Goal: Information Seeking & Learning: Learn about a topic

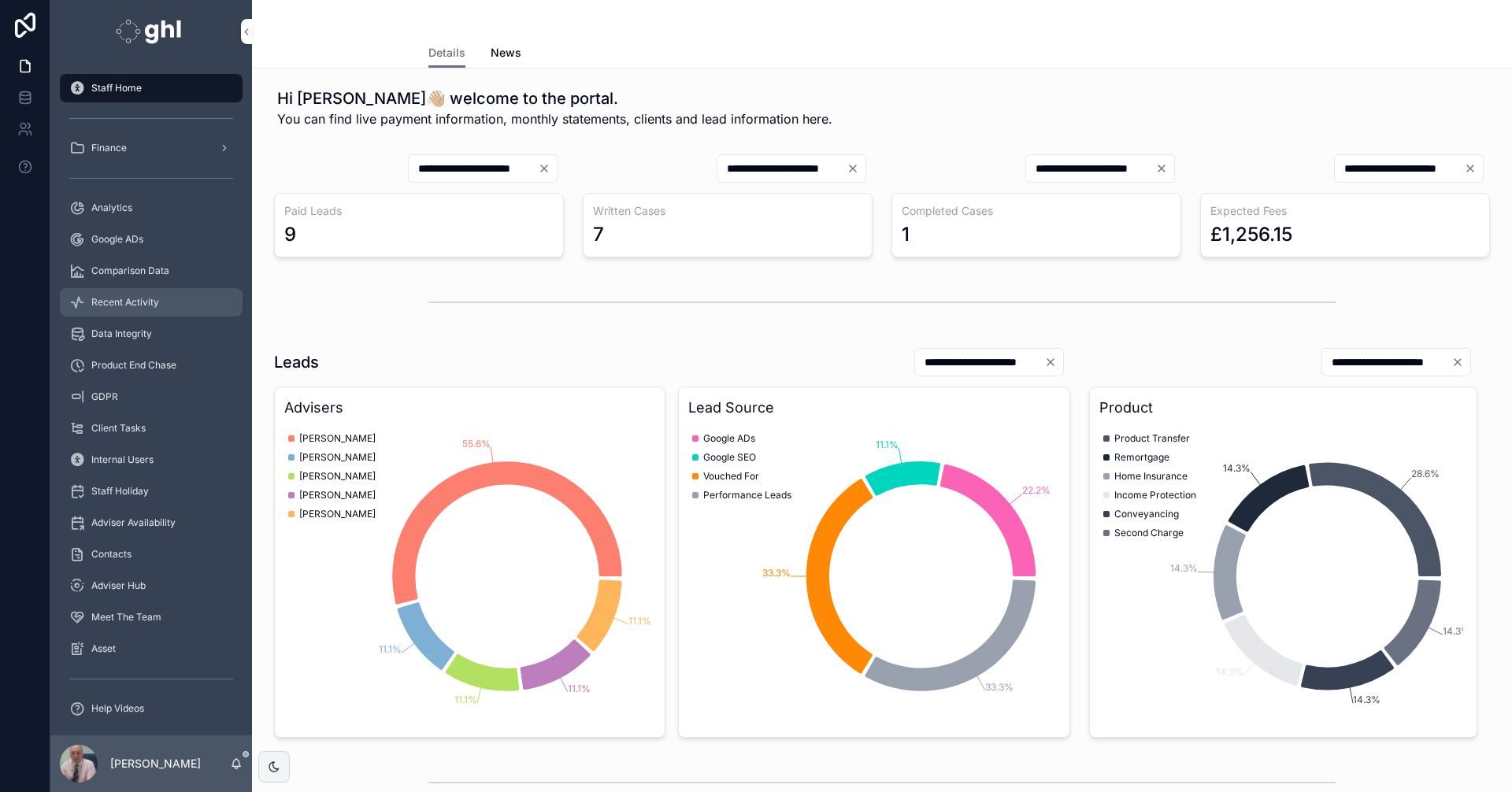
click at [123, 307] on span "Recent Activity" at bounding box center [125, 302] width 68 height 12
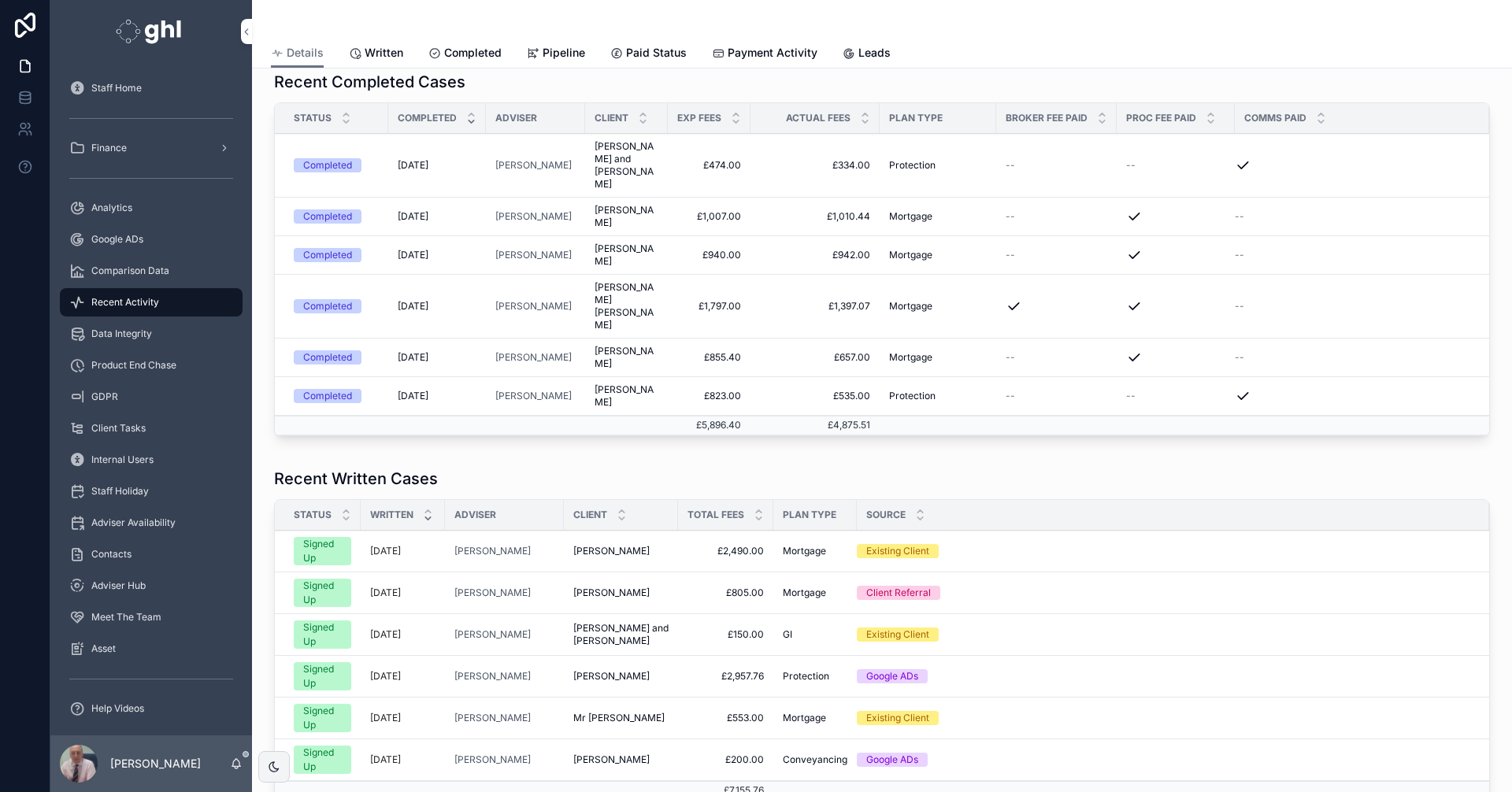
scroll to position [319, 0]
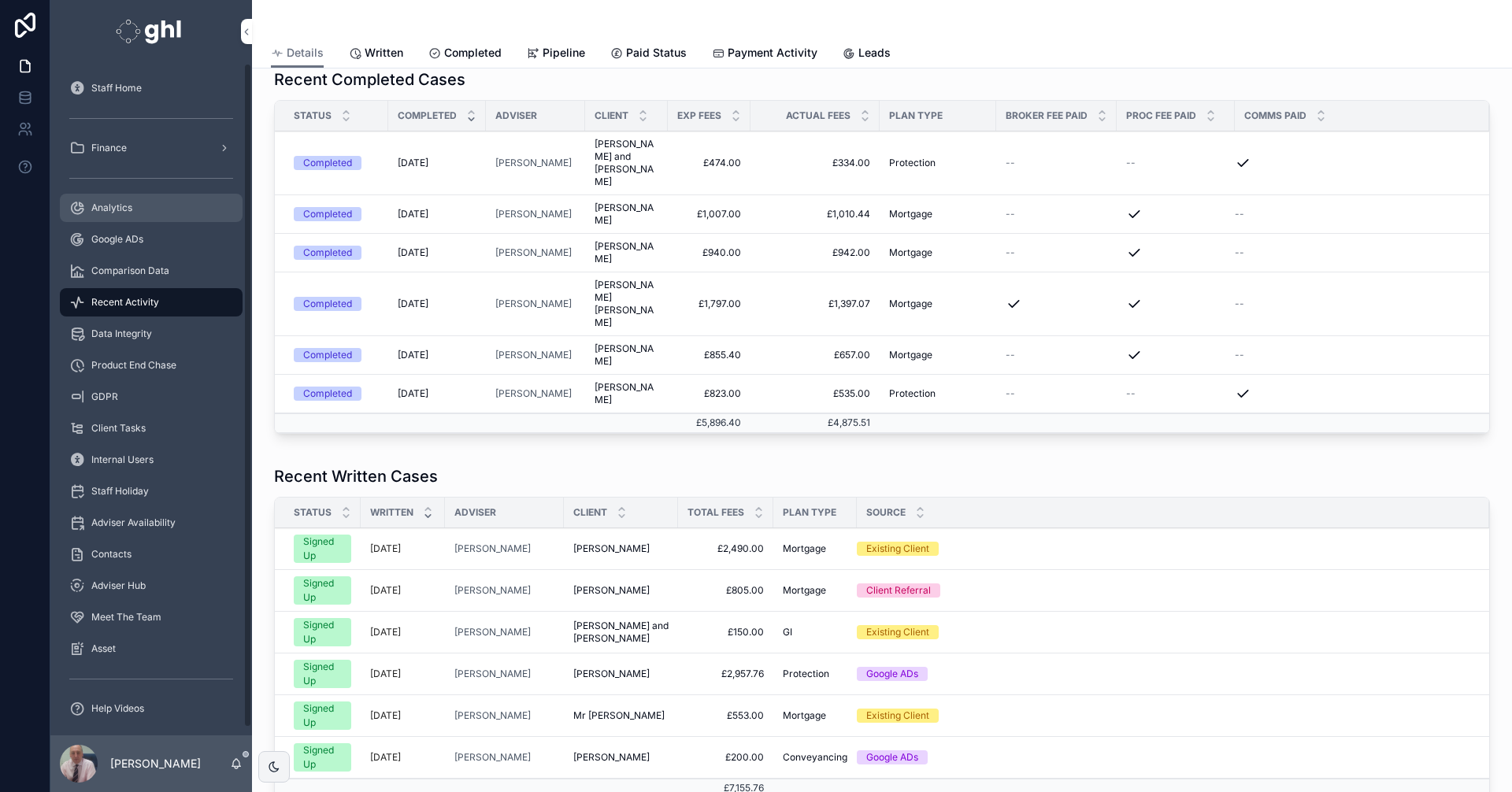
click at [109, 208] on span "Analytics" at bounding box center [111, 207] width 41 height 12
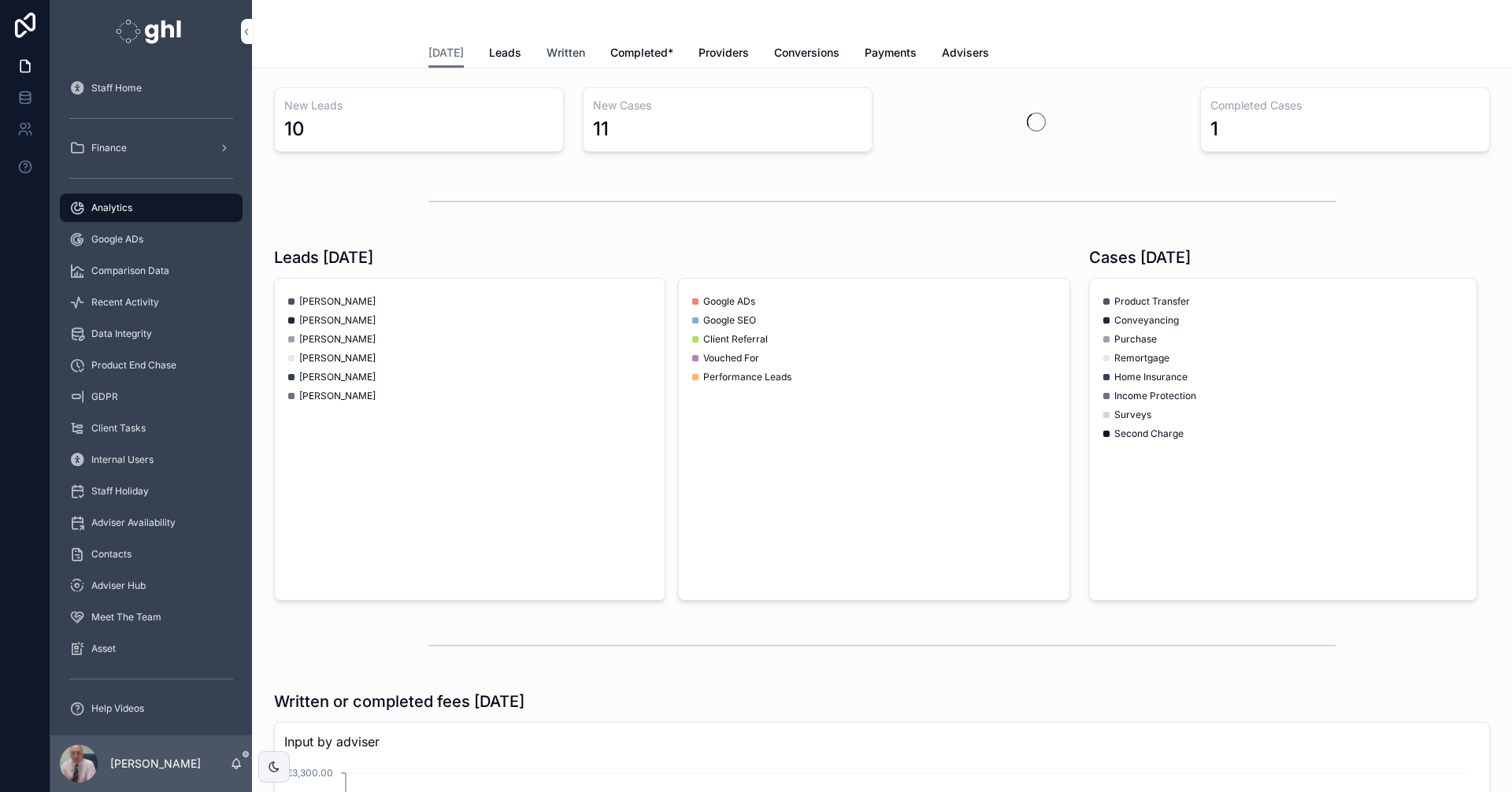
click at [561, 51] on span "Written" at bounding box center [565, 52] width 39 height 16
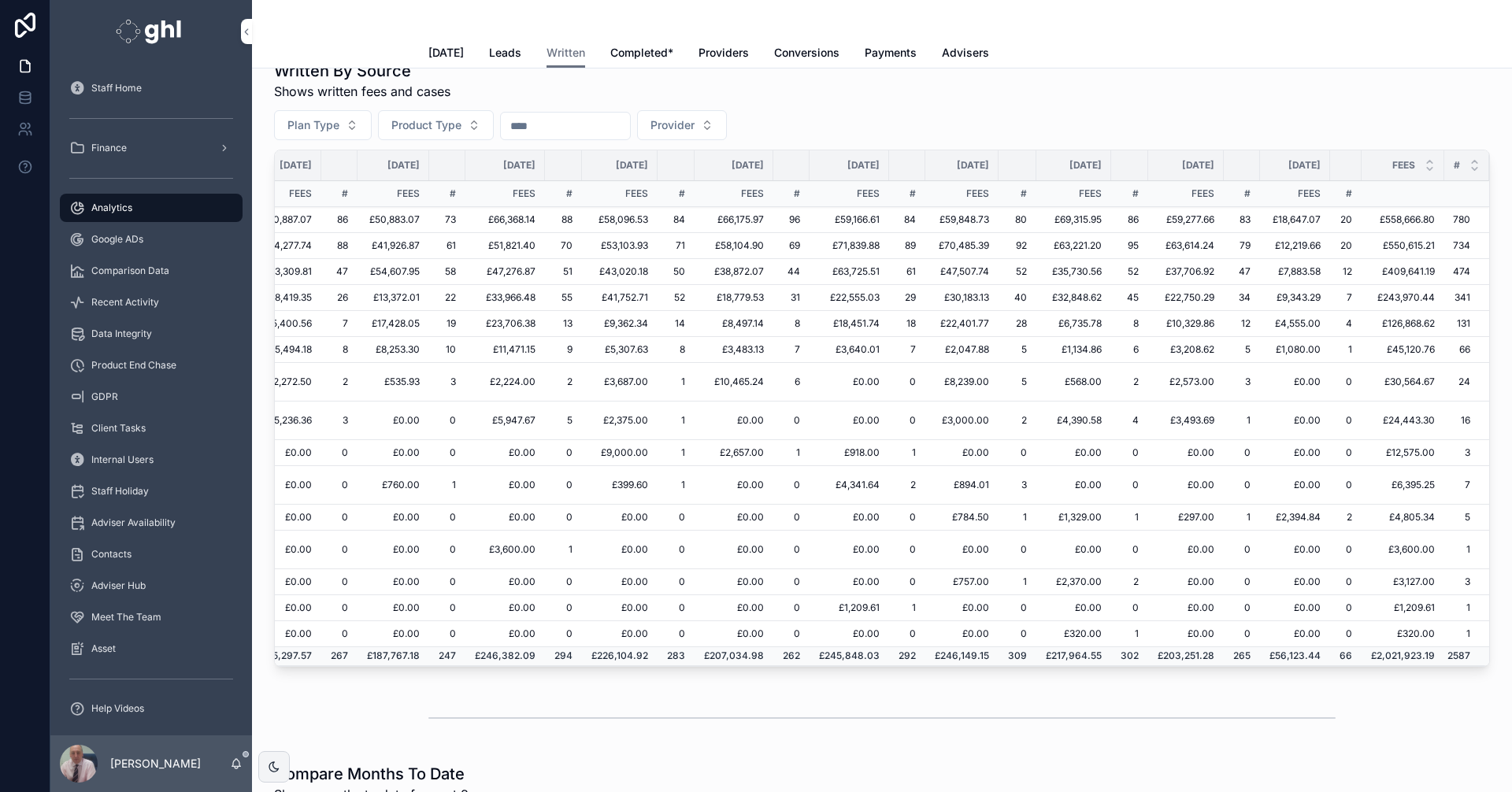
scroll to position [0, 234]
click at [145, 266] on span "Comparison Data" at bounding box center [130, 270] width 78 height 12
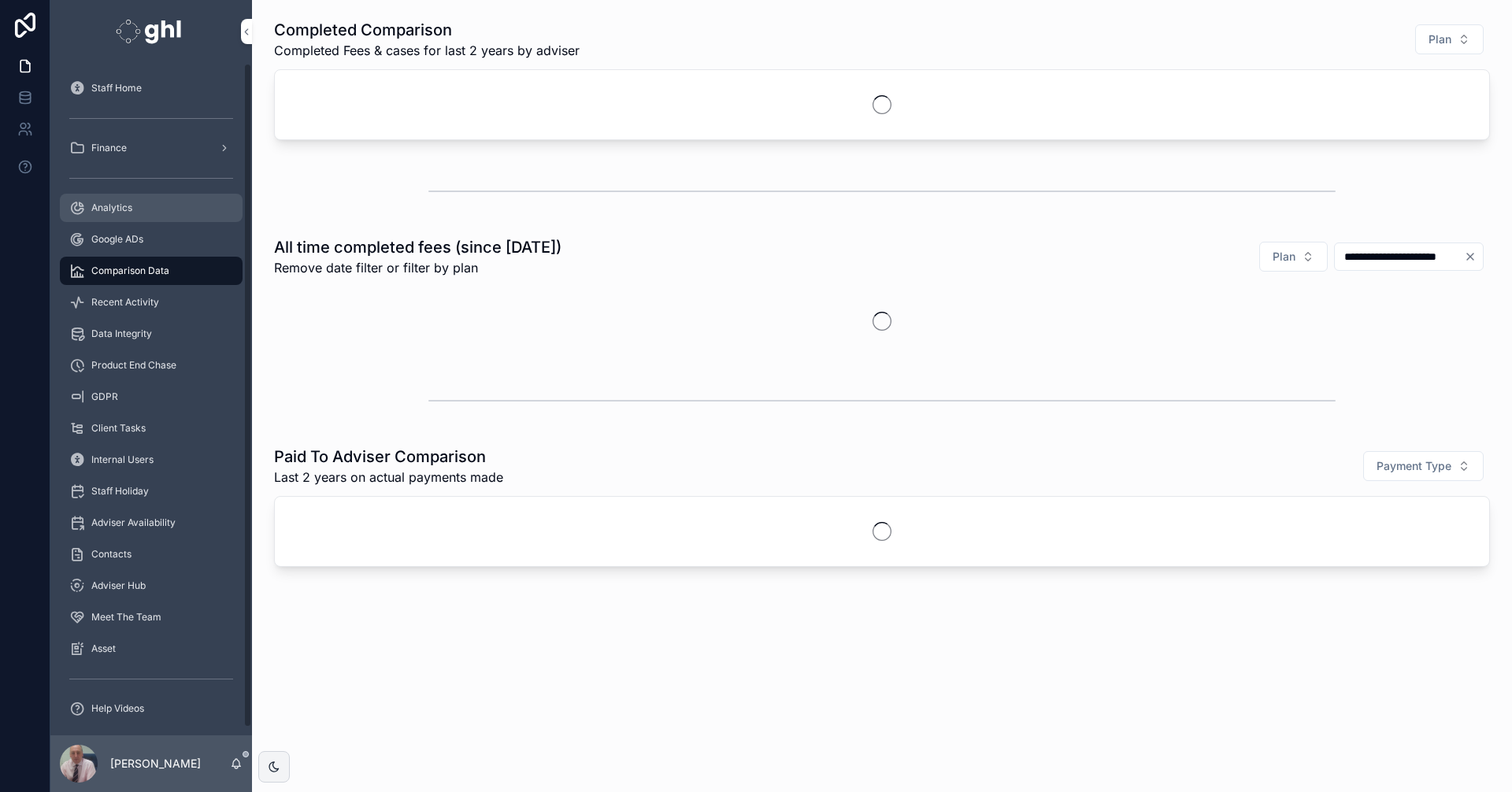
click at [116, 200] on div "Analytics" at bounding box center [152, 208] width 164 height 25
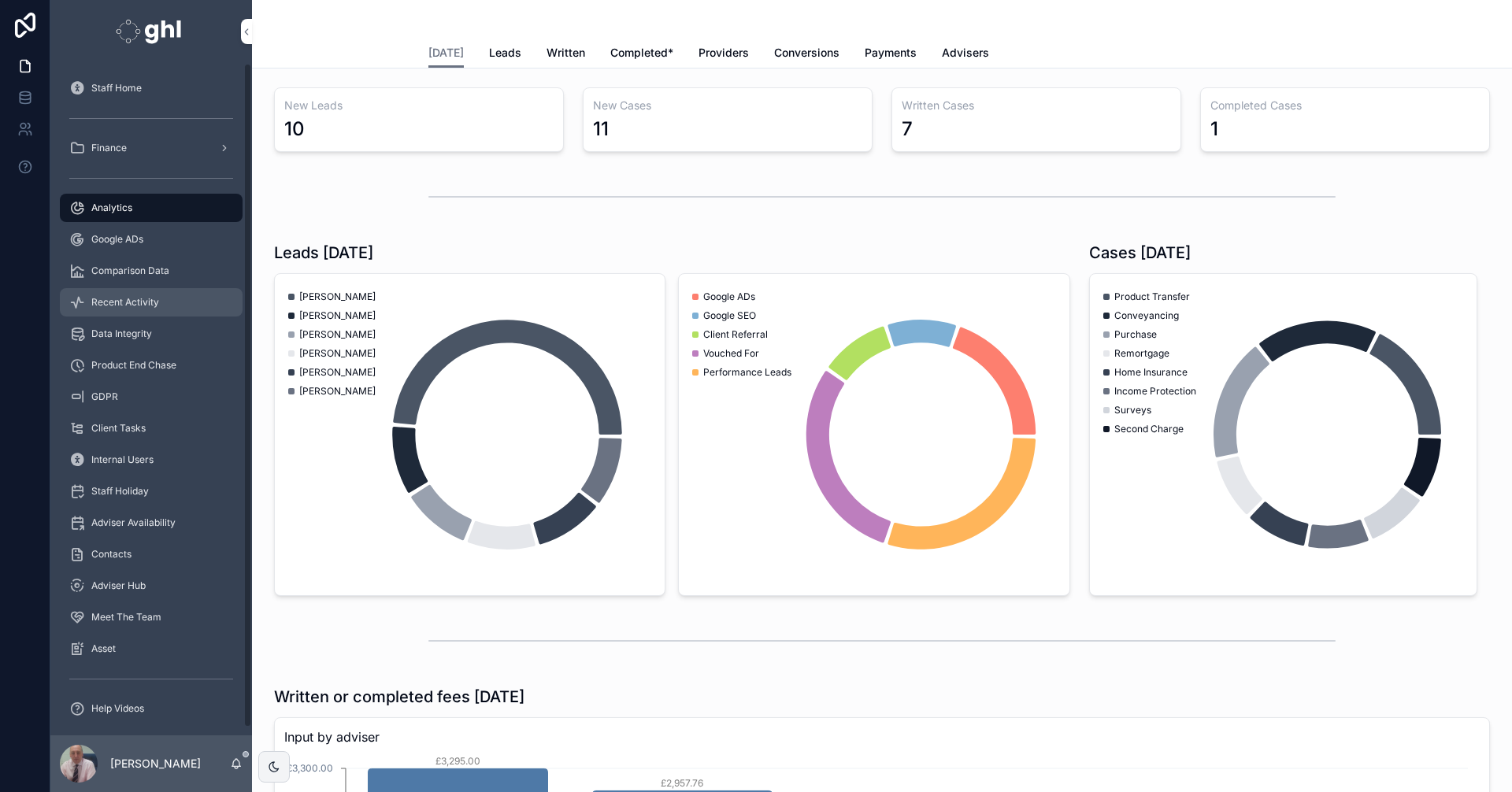
click at [123, 300] on span "Recent Activity" at bounding box center [125, 302] width 68 height 12
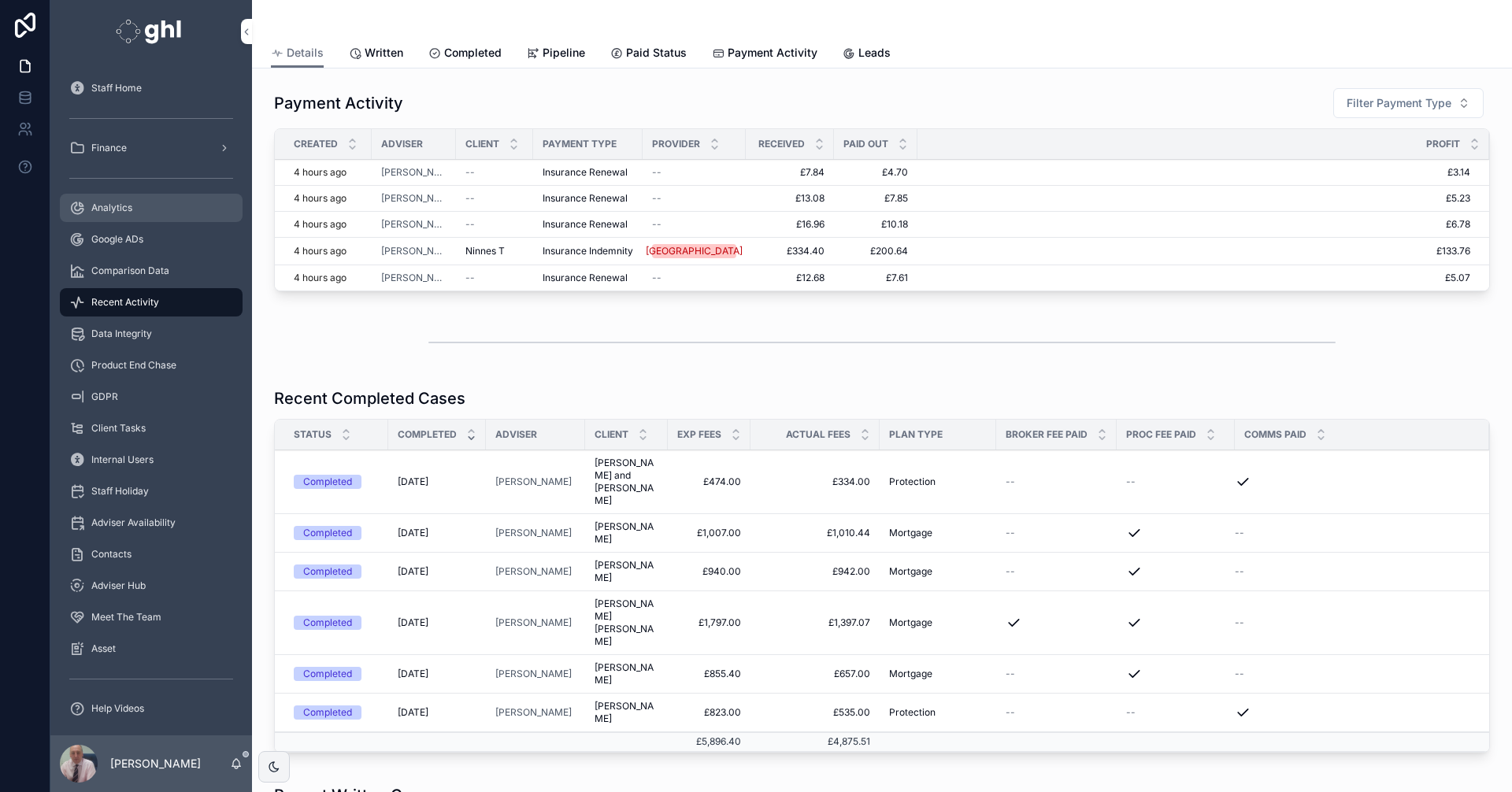
click at [117, 205] on span "Analytics" at bounding box center [111, 207] width 41 height 12
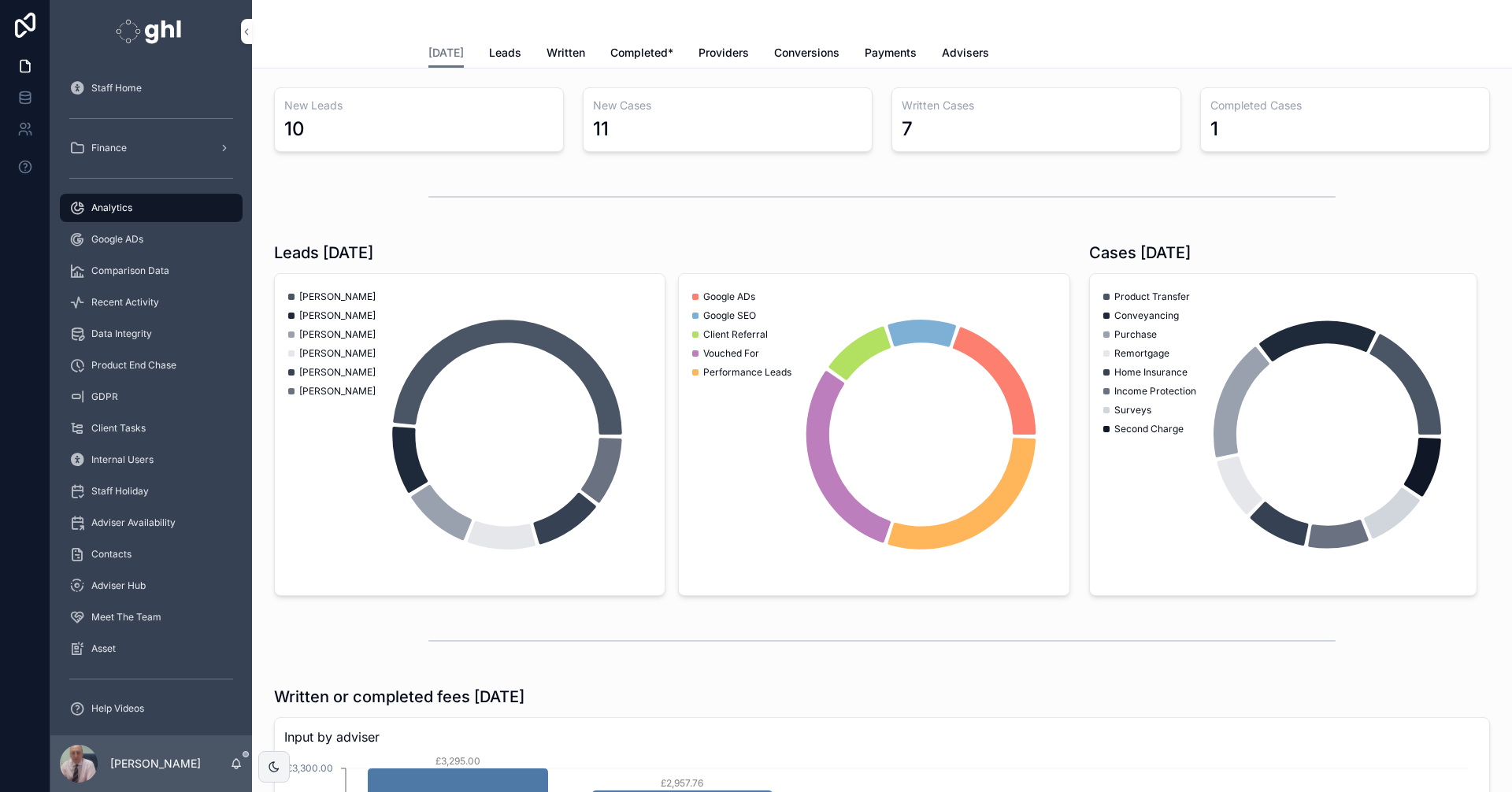
click at [552, 55] on span "Written" at bounding box center [565, 52] width 39 height 16
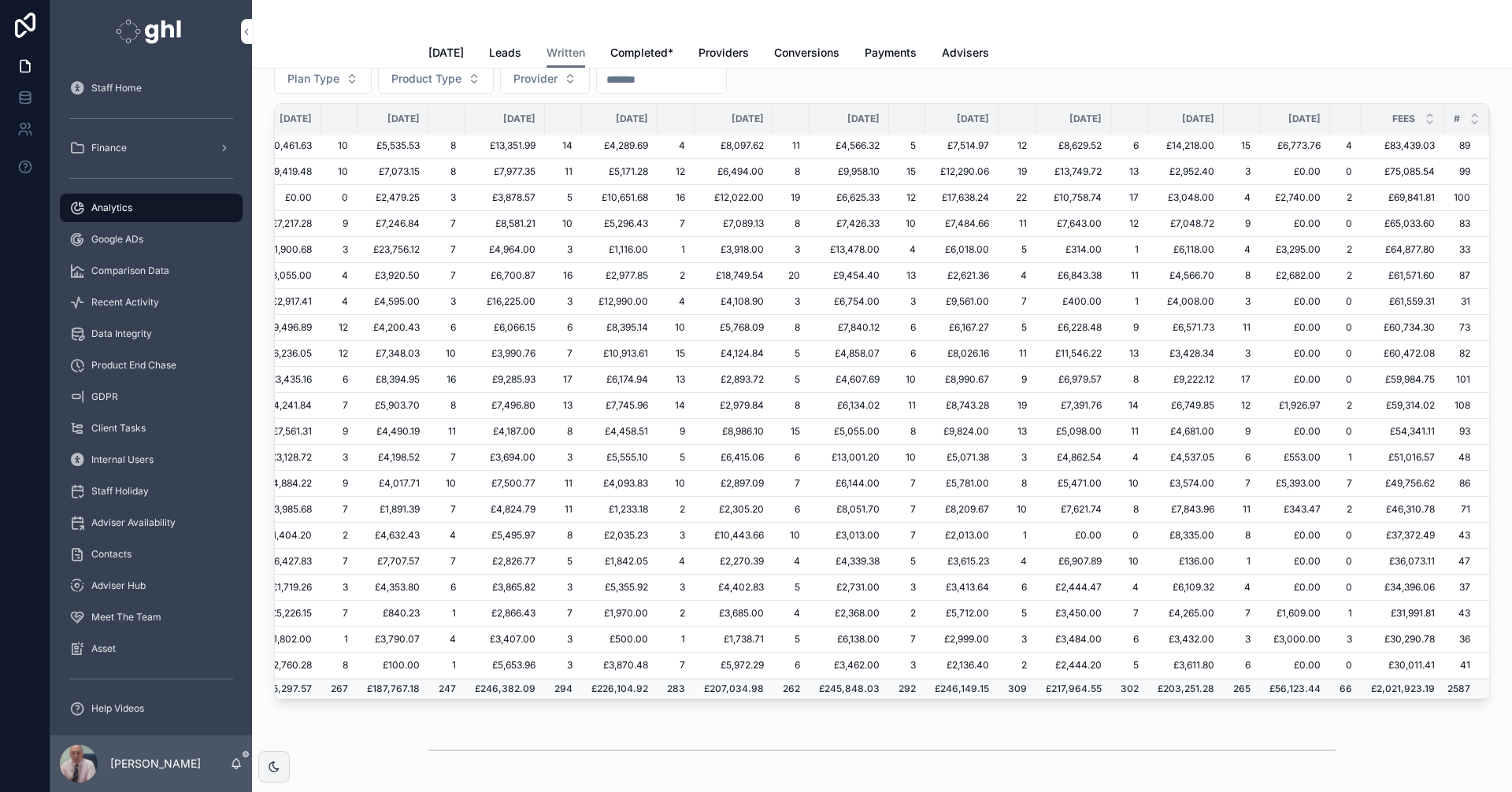
scroll to position [0, 220]
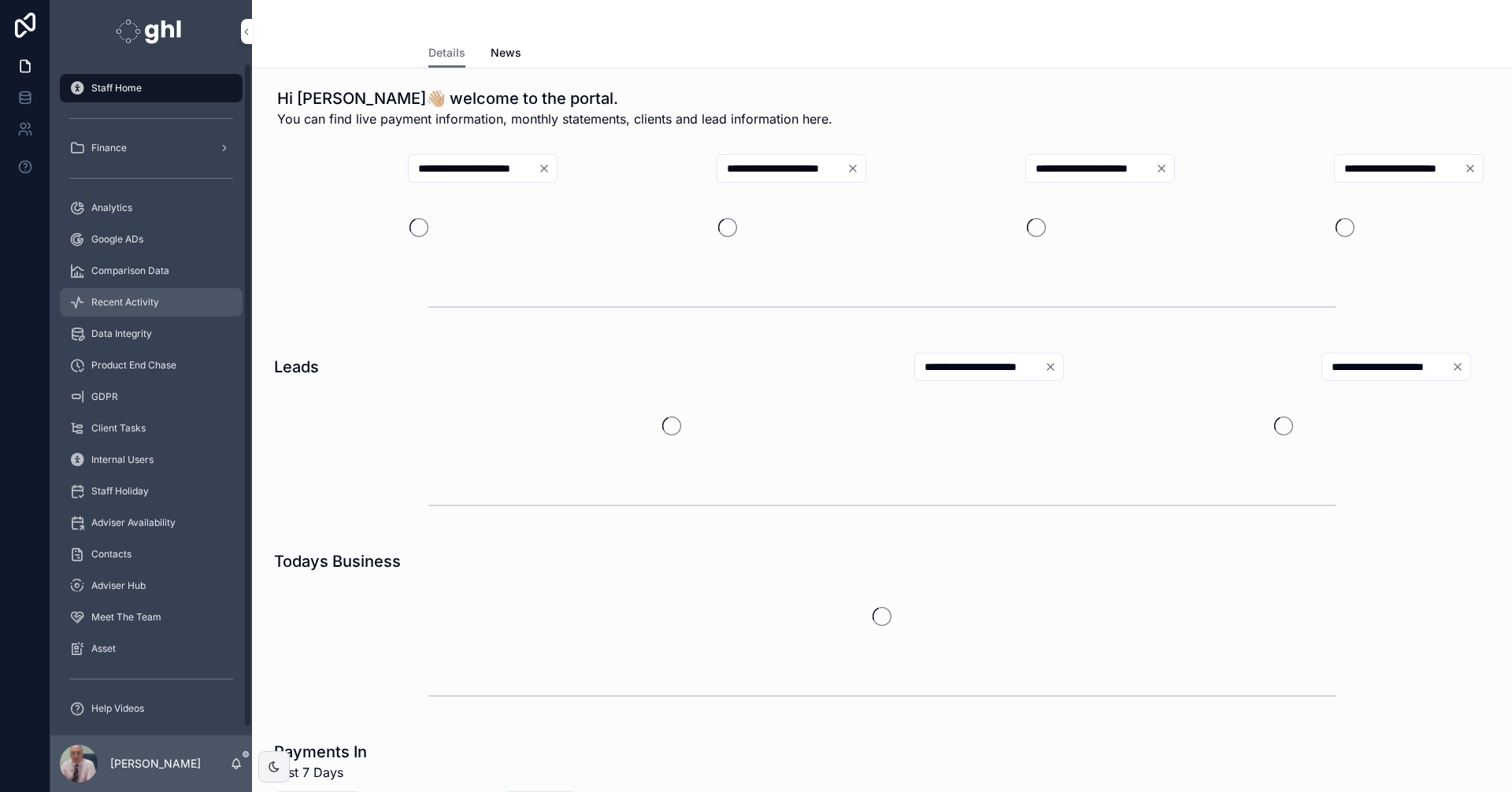
click at [159, 302] on div "Recent Activity" at bounding box center [152, 302] width 164 height 25
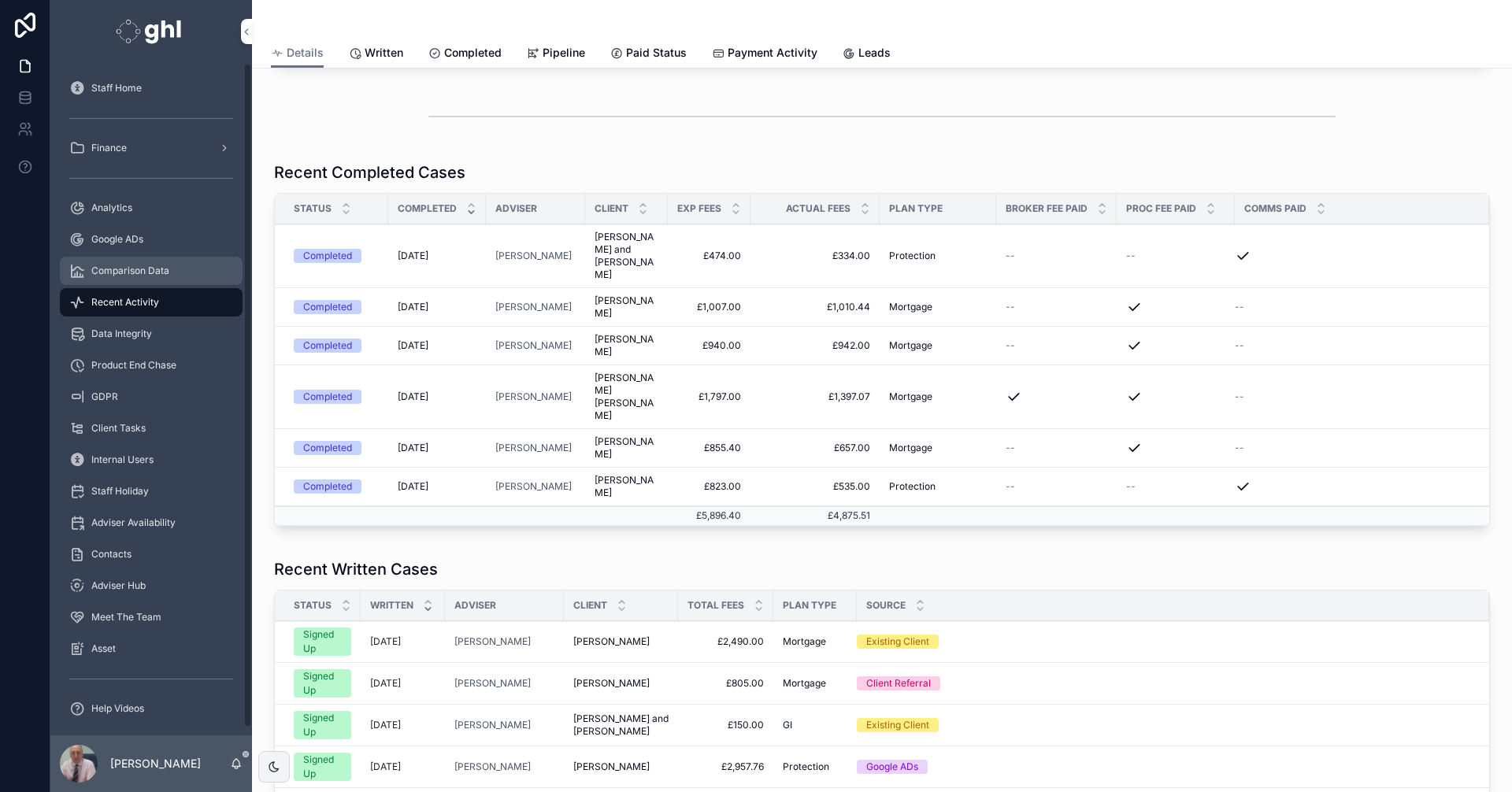
scroll to position [223, 0]
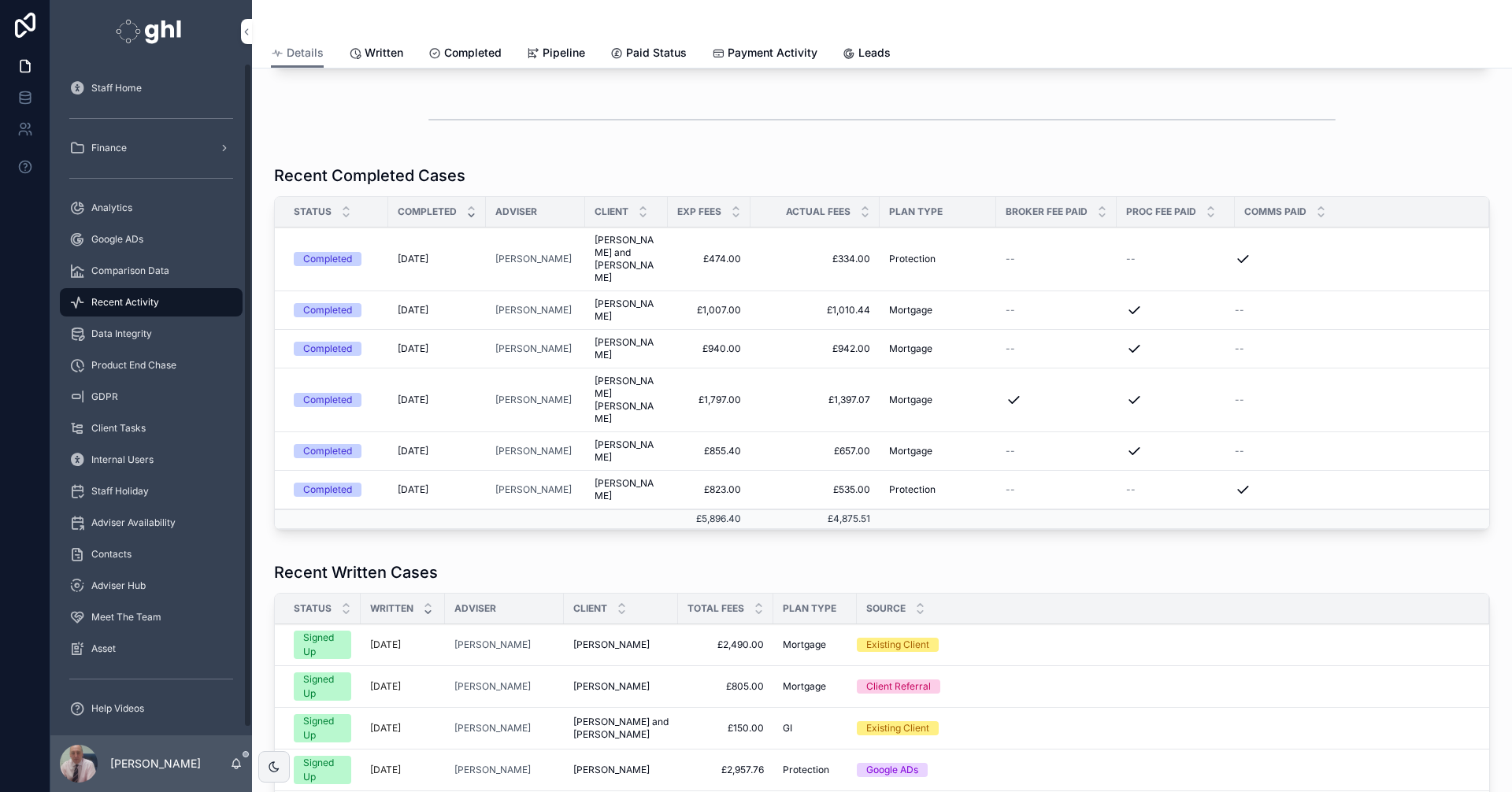
drag, startPoint x: 116, startPoint y: 205, endPoint x: 144, endPoint y: 185, distance: 34.4
click at [116, 205] on span "Analytics" at bounding box center [111, 207] width 41 height 12
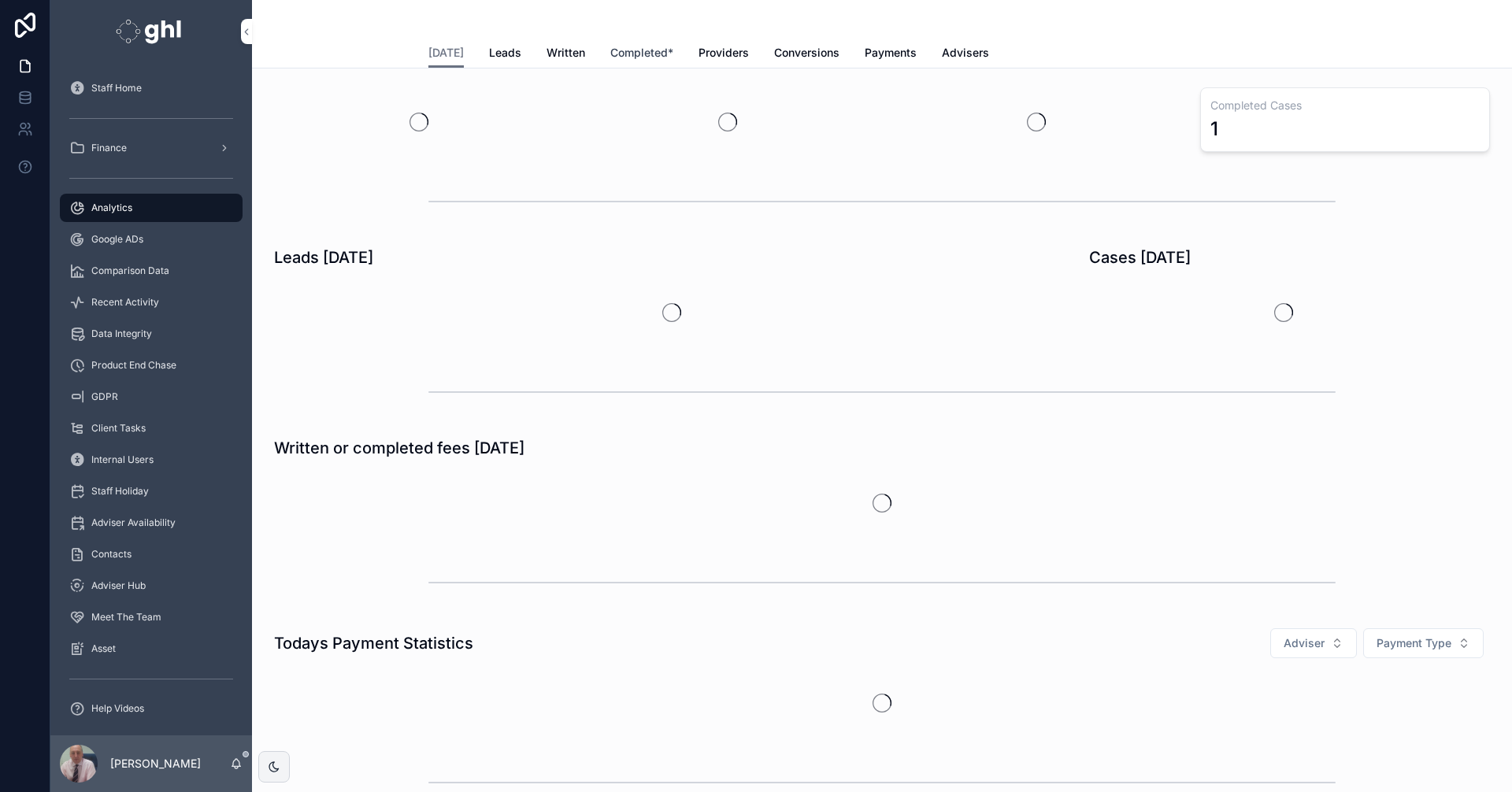
drag, startPoint x: 562, startPoint y: 55, endPoint x: 606, endPoint y: 62, distance: 44.6
click at [563, 55] on span "Written" at bounding box center [565, 52] width 39 height 16
